Goal: Task Accomplishment & Management: Manage account settings

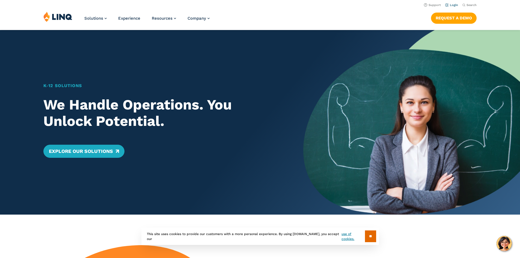
click at [453, 6] on link "Login" at bounding box center [451, 5] width 13 height 4
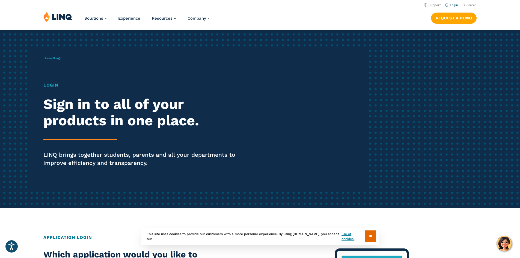
click at [450, 5] on link "Login" at bounding box center [451, 5] width 13 height 4
